Goal: Task Accomplishment & Management: Complete application form

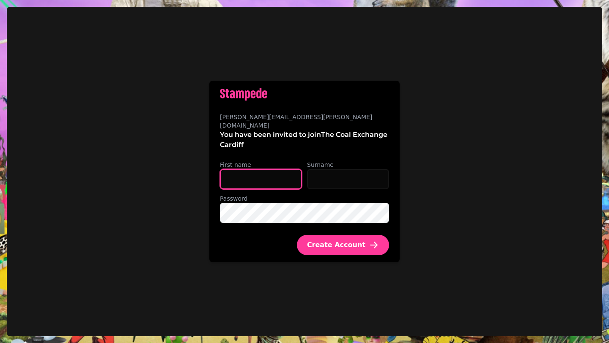
click at [245, 169] on input "First name" at bounding box center [261, 179] width 82 height 20
type input "*****"
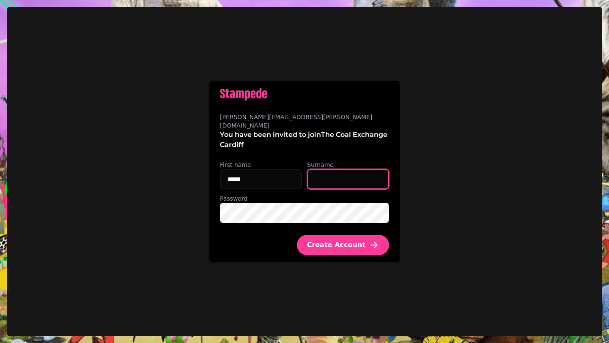
type input "*******"
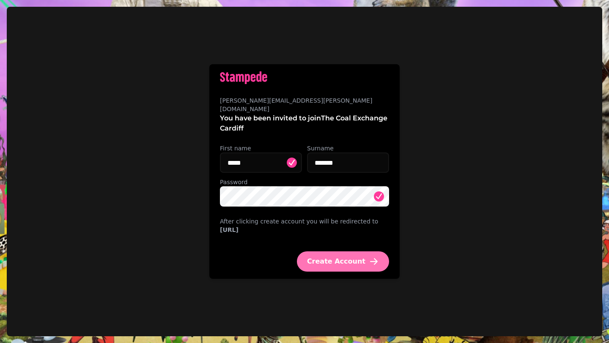
click at [345, 260] on span "Create Account" at bounding box center [336, 261] width 58 height 7
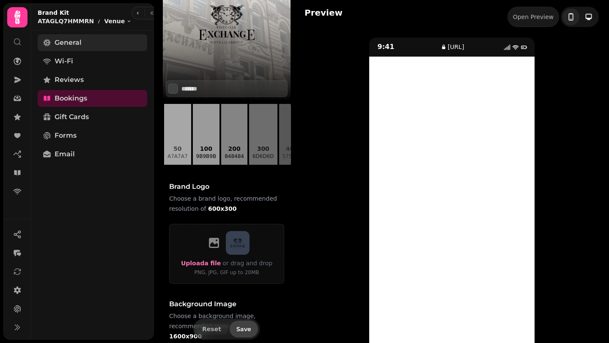
click at [80, 46] on span "General" at bounding box center [68, 43] width 27 height 10
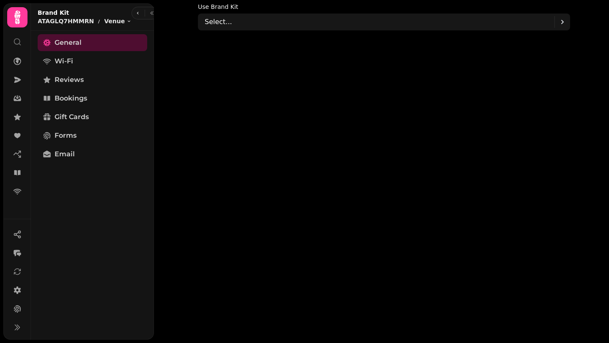
click at [19, 41] on icon at bounding box center [17, 42] width 8 height 8
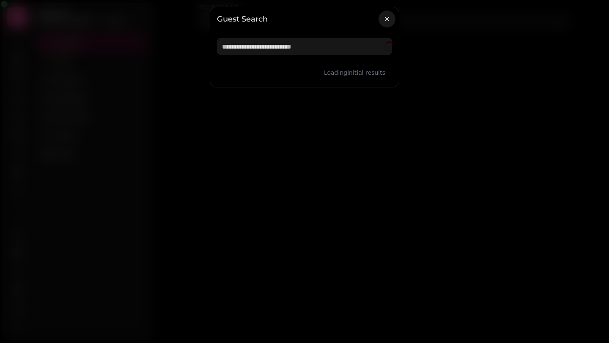
click at [389, 18] on icon "button" at bounding box center [387, 19] width 8 height 8
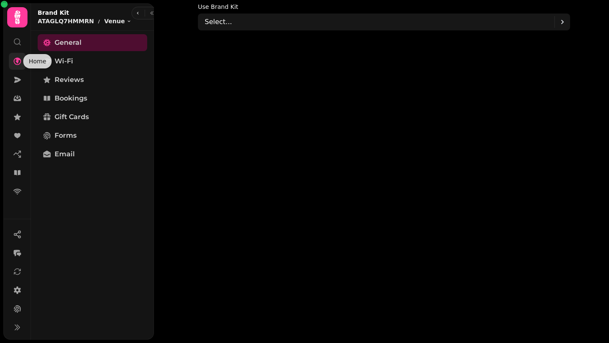
click at [16, 61] on icon at bounding box center [18, 62] width 8 height 8
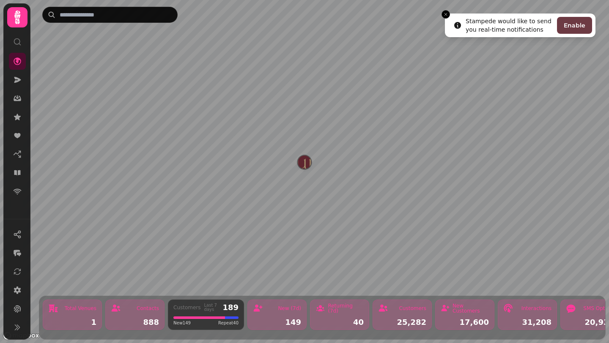
click at [573, 26] on button "Enable" at bounding box center [574, 25] width 35 height 17
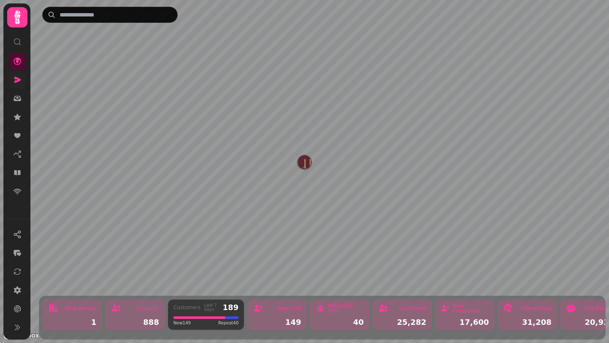
click at [22, 82] on link at bounding box center [17, 79] width 17 height 17
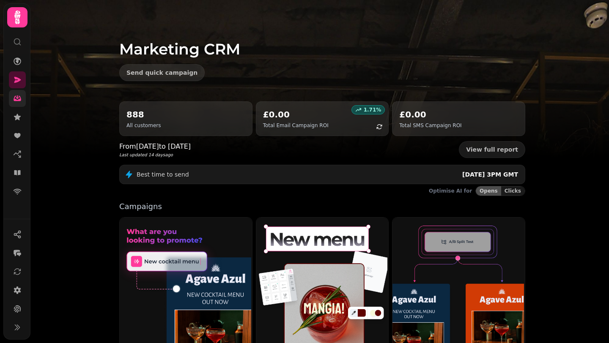
click at [19, 94] on icon at bounding box center [17, 98] width 8 height 8
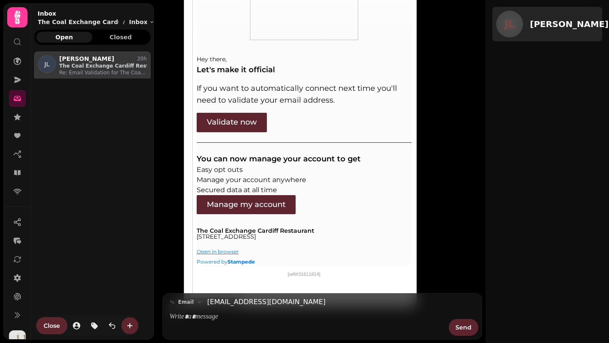
scroll to position [434, 0]
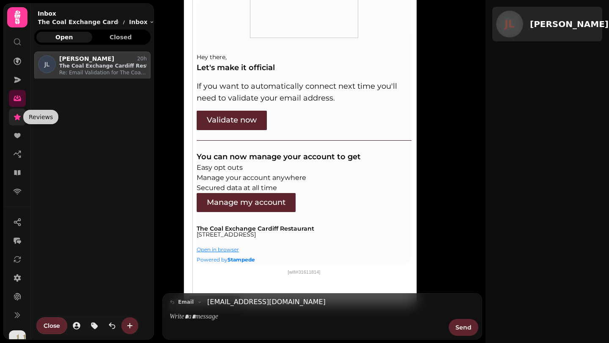
click at [16, 116] on icon at bounding box center [17, 117] width 7 height 6
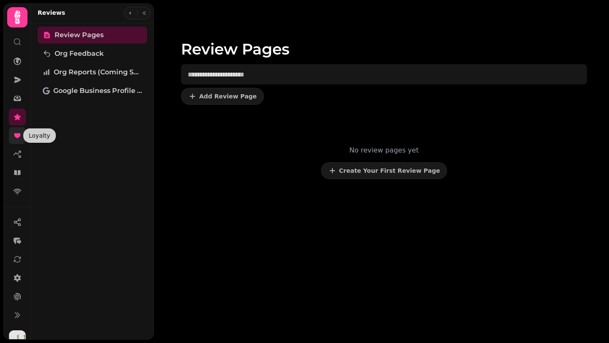
click at [18, 136] on icon at bounding box center [17, 135] width 6 height 5
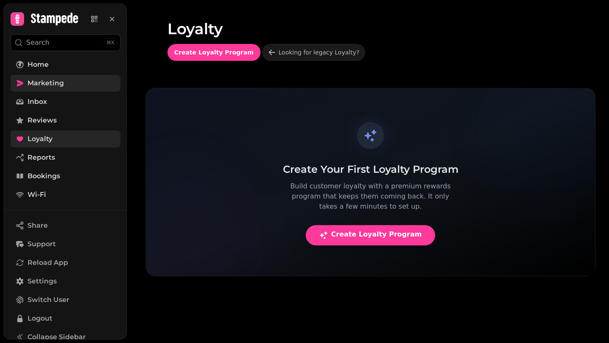
click at [50, 85] on span "Marketing" at bounding box center [45, 83] width 36 height 10
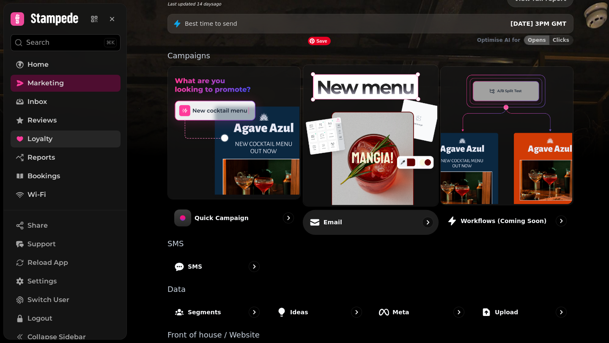
scroll to position [139, 0]
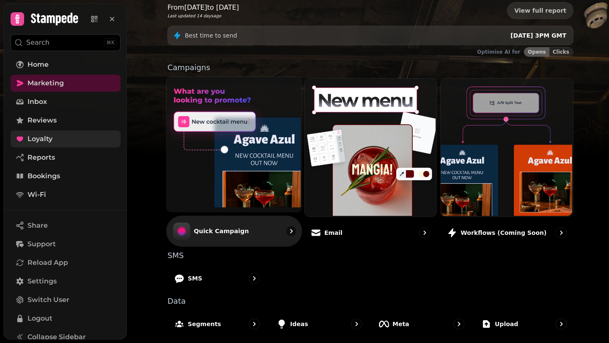
click at [289, 230] on icon "go to" at bounding box center [291, 231] width 8 height 8
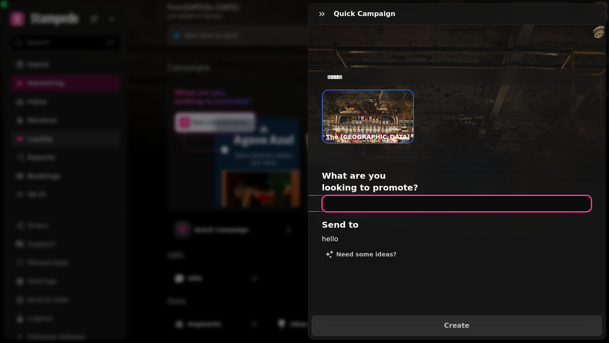
click at [361, 197] on input "text" at bounding box center [457, 203] width 270 height 17
type input "**********"
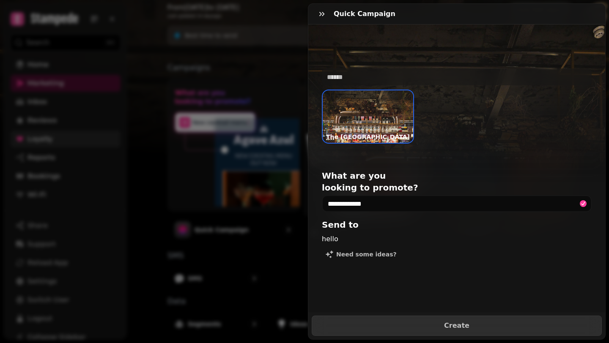
click at [347, 219] on h2 "Send to" at bounding box center [403, 225] width 162 height 12
click at [340, 234] on div "hello" at bounding box center [457, 239] width 270 height 10
click at [376, 219] on h2 "Send to" at bounding box center [403, 225] width 162 height 12
click at [360, 234] on div "hello" at bounding box center [457, 239] width 270 height 10
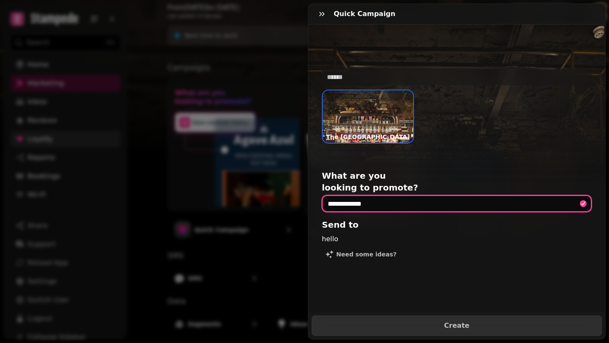
click at [500, 195] on input "**********" at bounding box center [457, 203] width 270 height 17
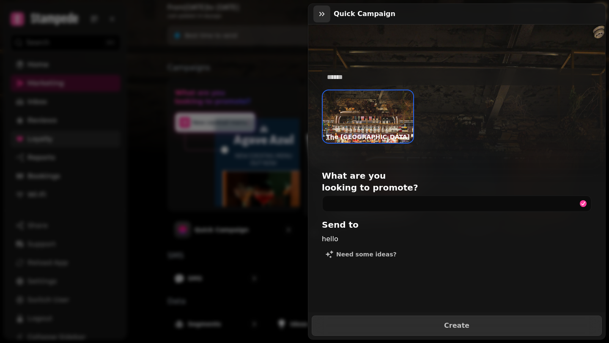
click at [322, 11] on icon "button" at bounding box center [322, 14] width 8 height 8
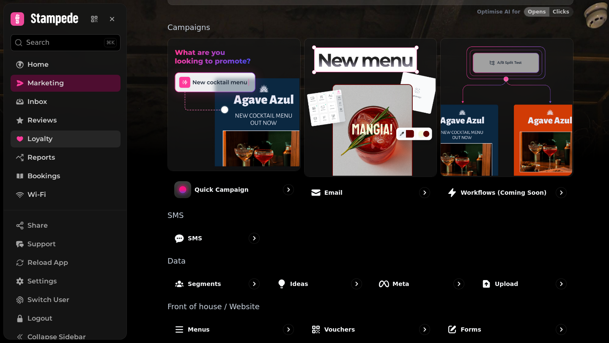
scroll to position [184, 0]
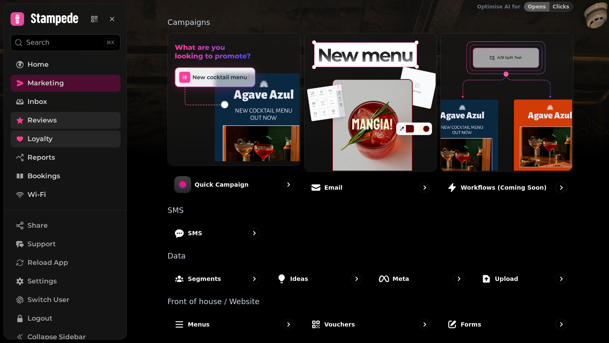
click at [82, 120] on link "Reviews" at bounding box center [66, 120] width 110 height 17
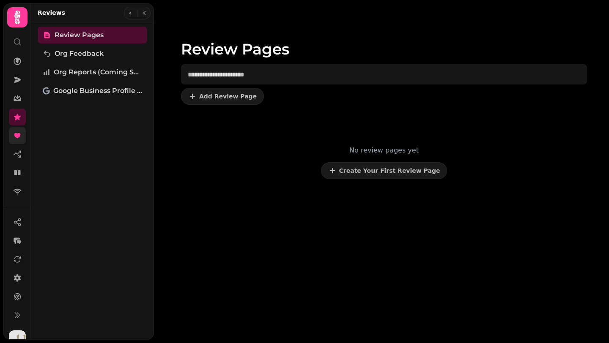
click at [21, 129] on link at bounding box center [17, 135] width 17 height 17
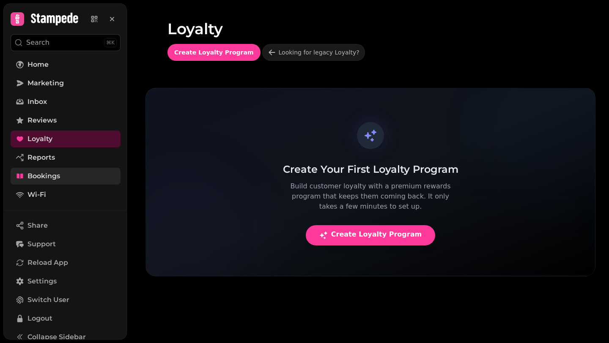
click at [47, 181] on link "Bookings" at bounding box center [66, 176] width 110 height 17
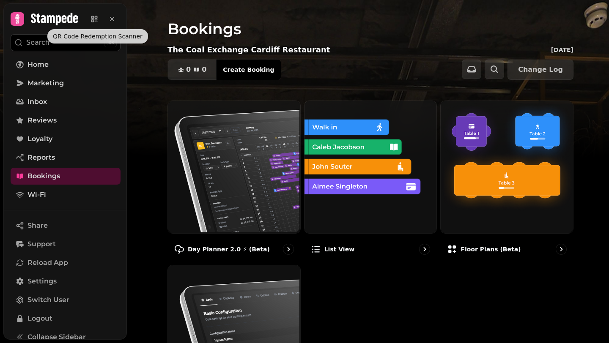
click at [36, 18] on icon at bounding box center [54, 19] width 47 height 13
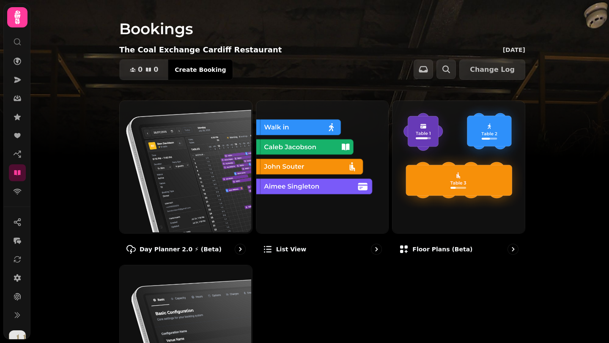
click at [18, 22] on icon at bounding box center [17, 18] width 6 height 14
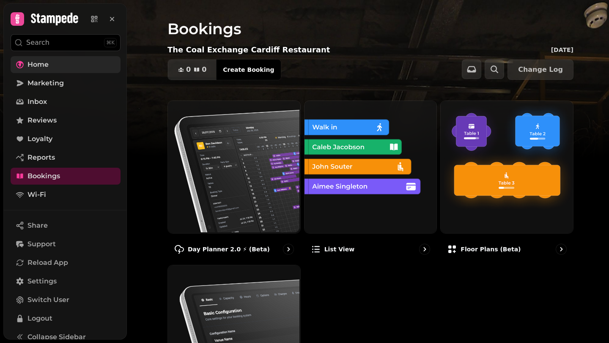
click at [48, 64] on span "Home" at bounding box center [37, 65] width 21 height 10
